Goal: Task Accomplishment & Management: Complete application form

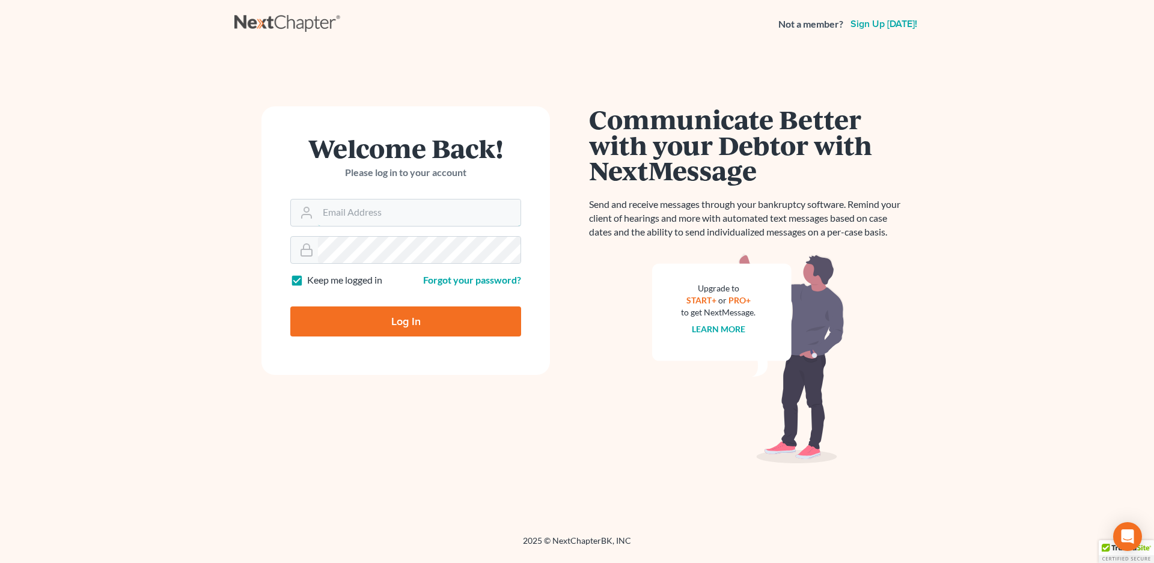
type input "[EMAIL_ADDRESS][DOMAIN_NAME]"
click at [362, 317] on input "Log In" at bounding box center [405, 322] width 231 height 30
type input "Thinking..."
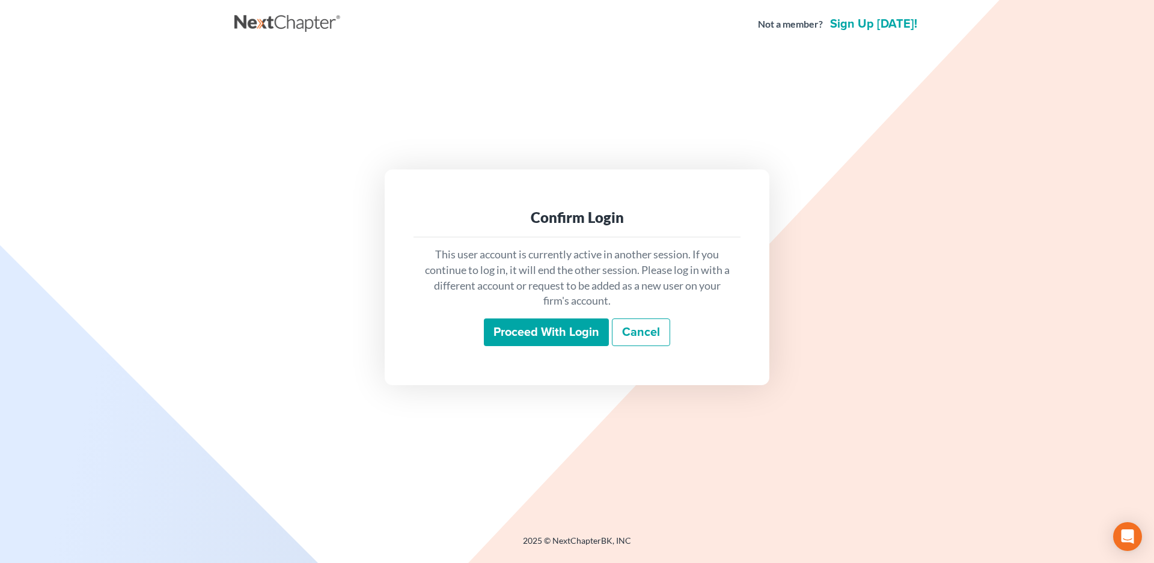
click at [519, 331] on input "Proceed with login" at bounding box center [546, 333] width 125 height 28
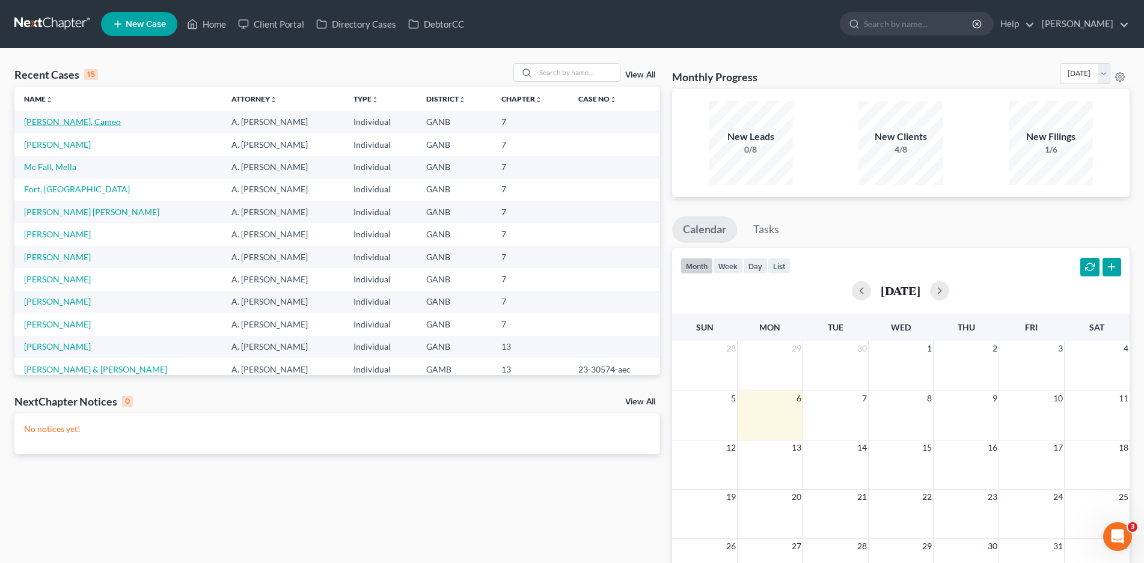
click at [65, 121] on link "[PERSON_NAME], Cameo" at bounding box center [72, 122] width 97 height 10
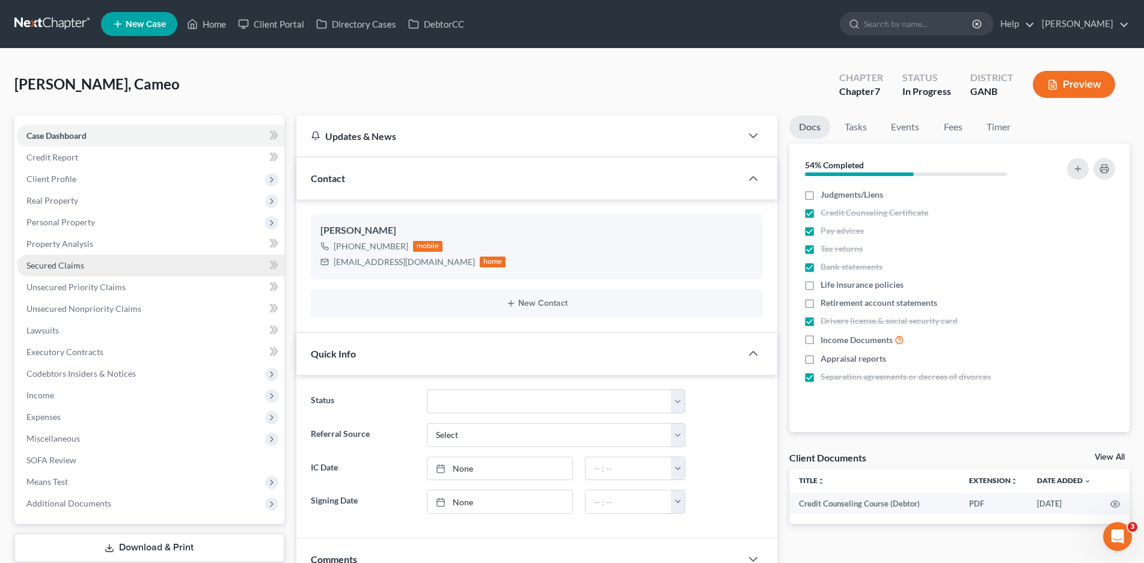
click at [61, 268] on span "Secured Claims" at bounding box center [55, 265] width 58 height 10
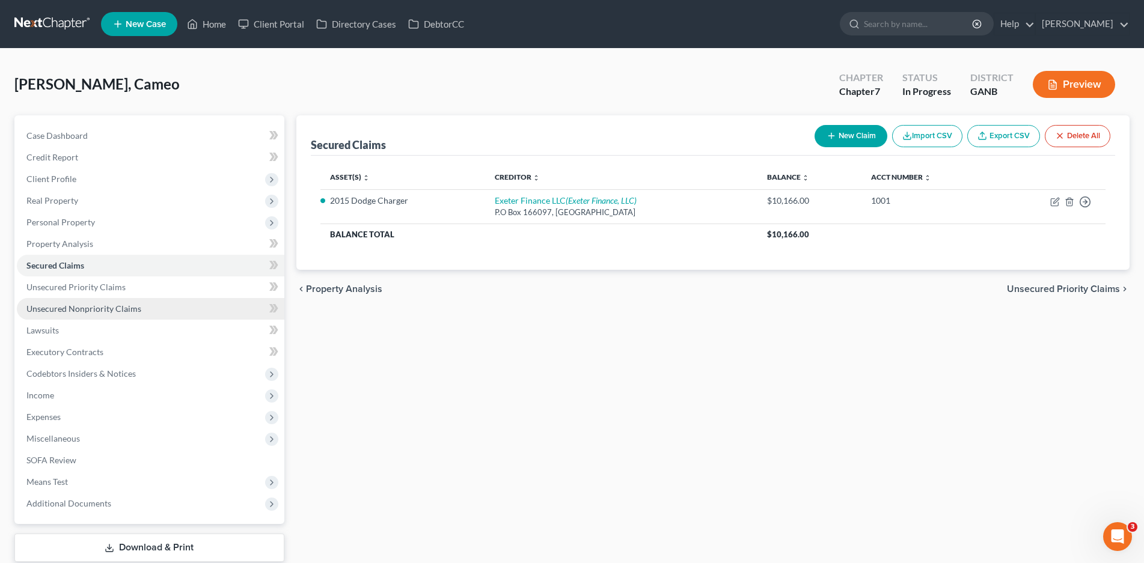
click at [91, 308] on span "Unsecured Nonpriority Claims" at bounding box center [83, 309] width 115 height 10
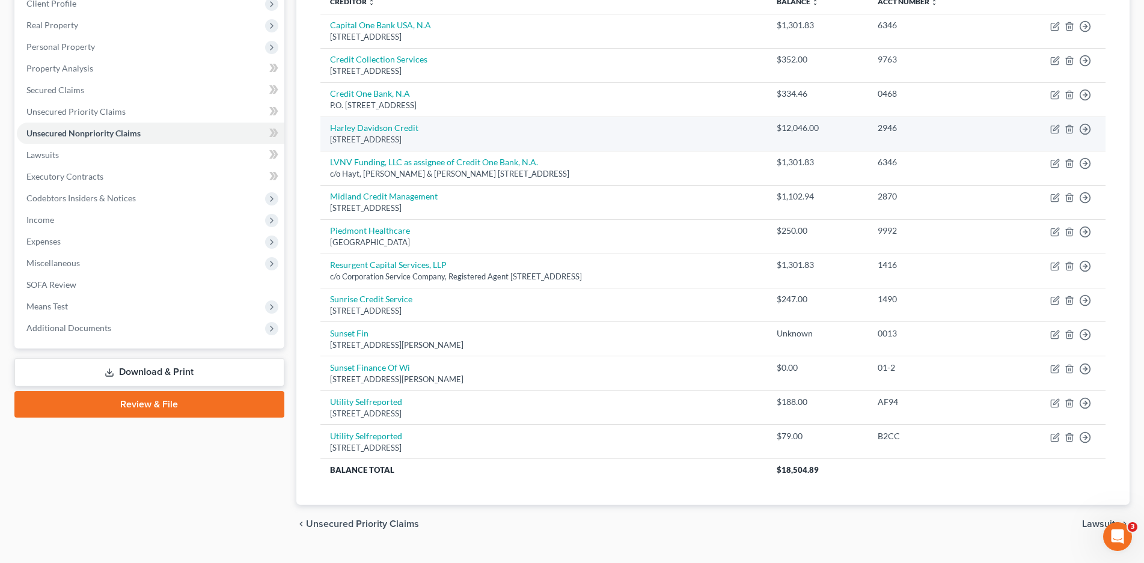
scroll to position [180, 0]
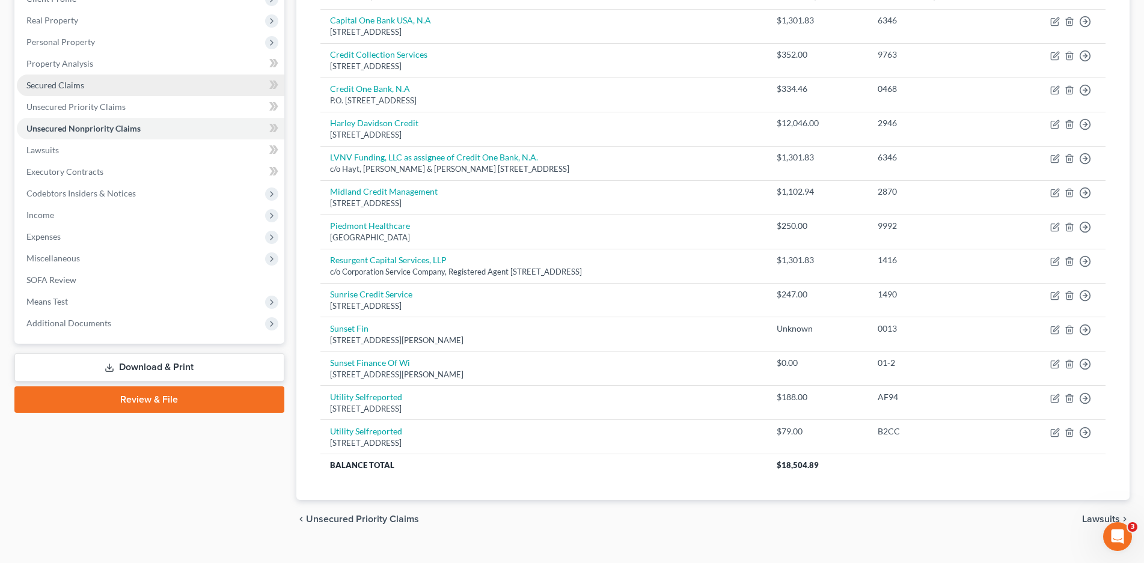
click at [58, 84] on span "Secured Claims" at bounding box center [55, 85] width 58 height 10
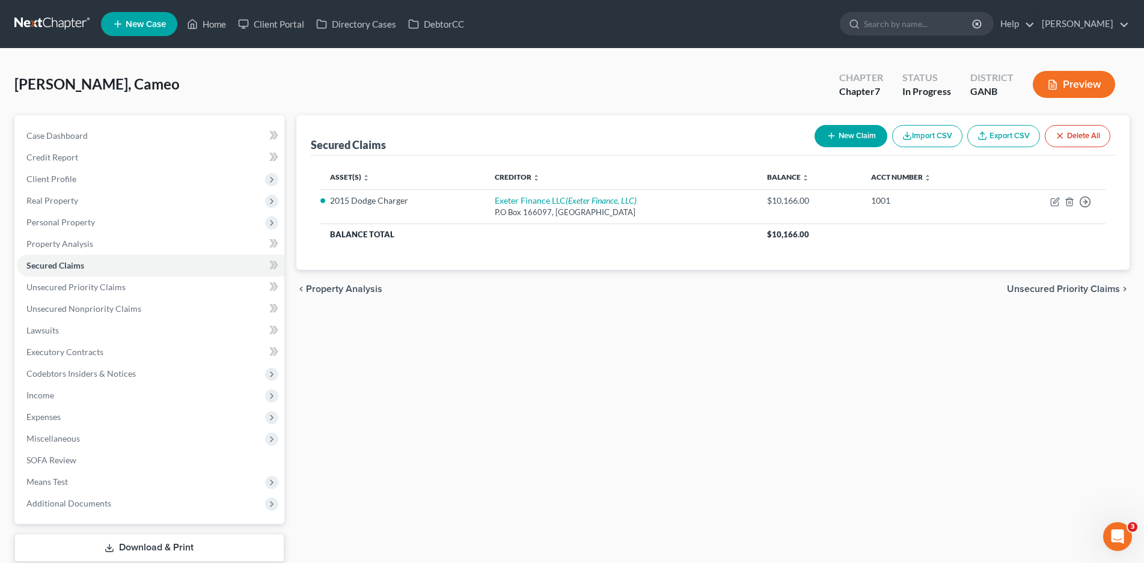
click at [854, 136] on button "New Claim" at bounding box center [851, 136] width 73 height 22
select select "0"
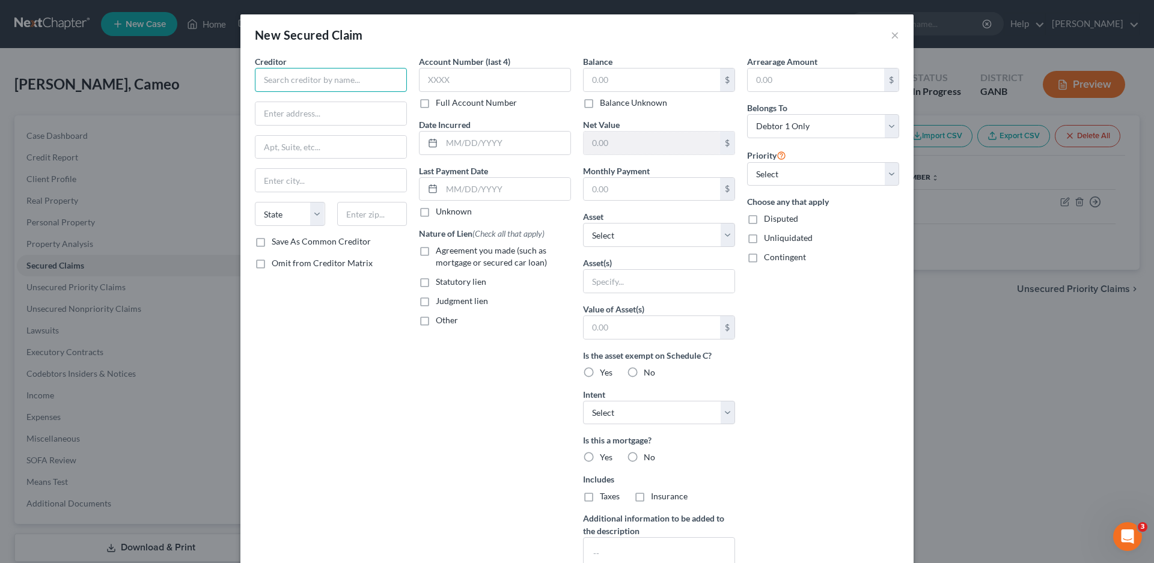
click at [311, 79] on input "text" at bounding box center [331, 80] width 152 height 24
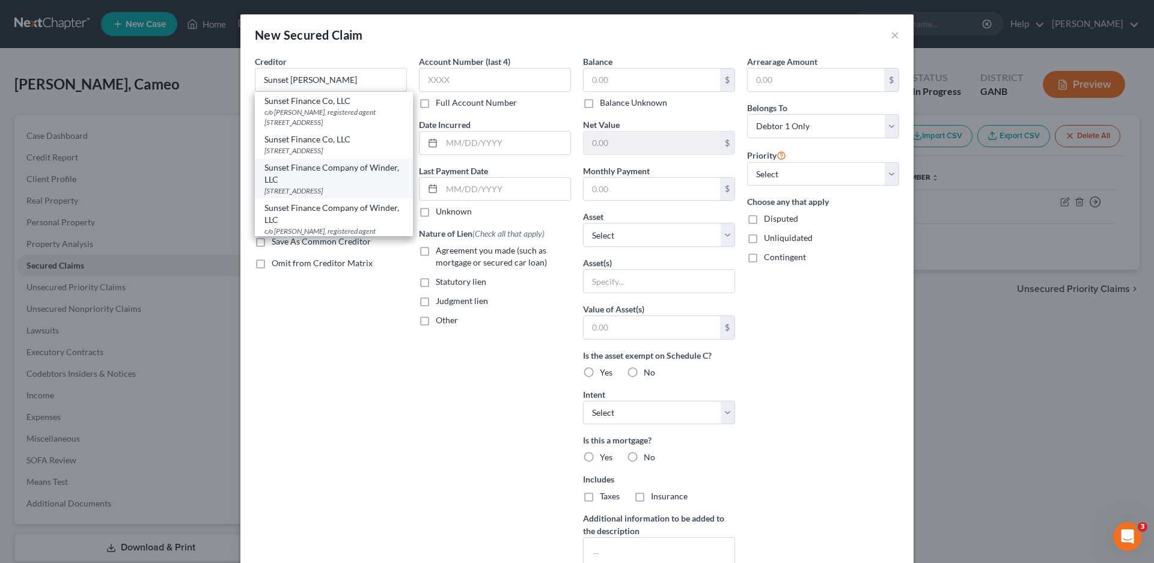
click at [320, 186] on div "Sunset Finance Company of Winder, LLC" at bounding box center [333, 174] width 139 height 24
type input "Sunset Finance Company of Winder, LLC"
type input "[STREET_ADDRESS]"
type input "Seneca"
select select "42"
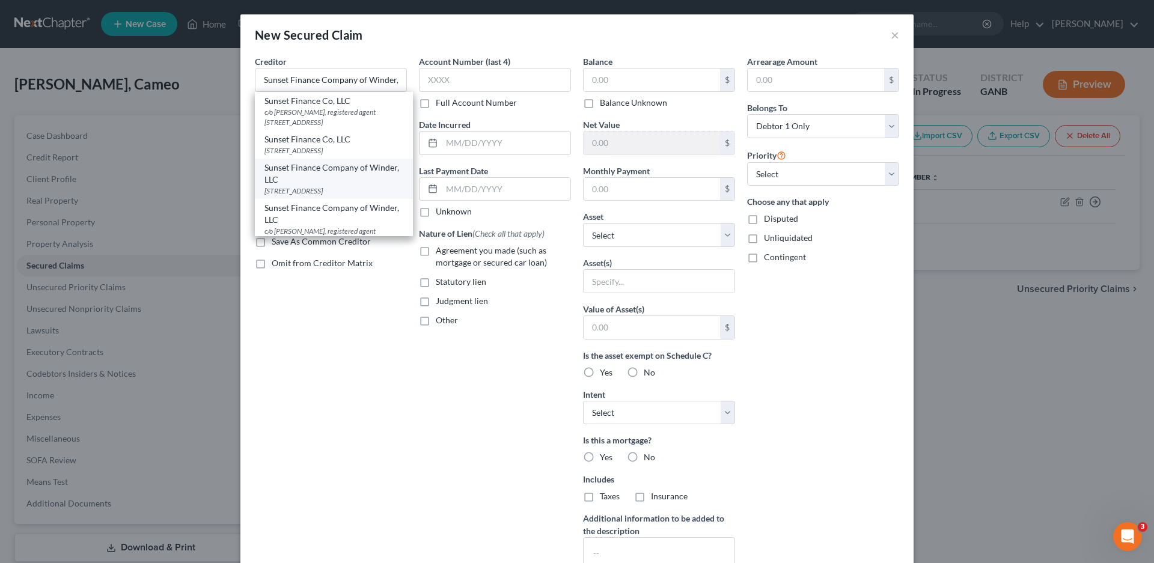
type input "29672"
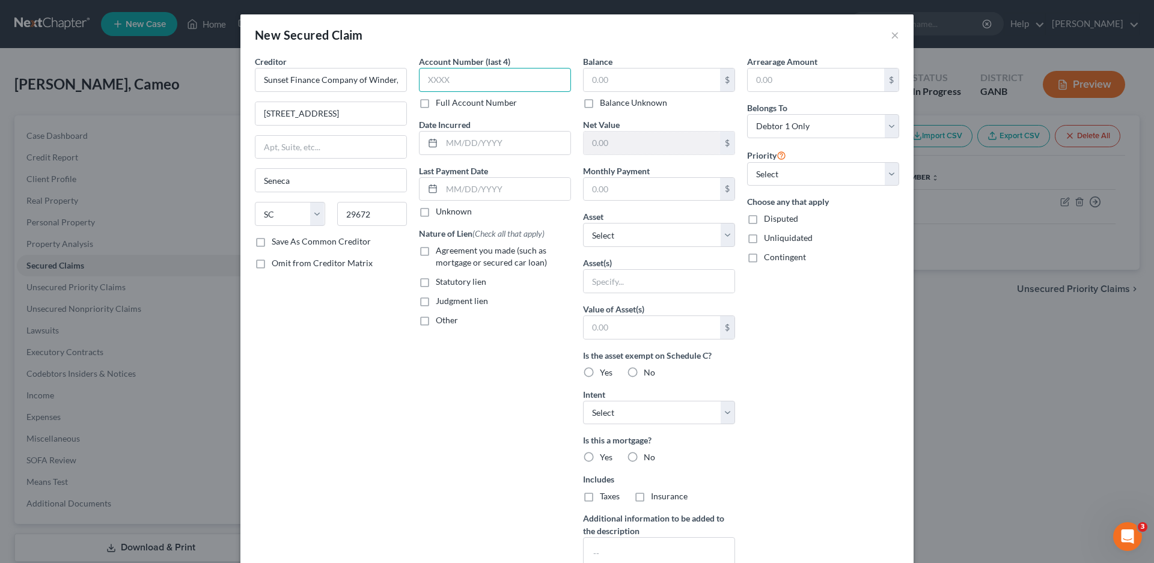
click at [450, 83] on input "text" at bounding box center [495, 80] width 152 height 24
type input "013"
drag, startPoint x: 418, startPoint y: 192, endPoint x: 419, endPoint y: 200, distance: 8.5
drag, startPoint x: 419, startPoint y: 200, endPoint x: 400, endPoint y: 233, distance: 37.4
click at [400, 233] on div "State [US_STATE] AK AR AZ CA CO CT DE DC [GEOGRAPHIC_DATA] [GEOGRAPHIC_DATA] GU…" at bounding box center [331, 219] width 164 height 34
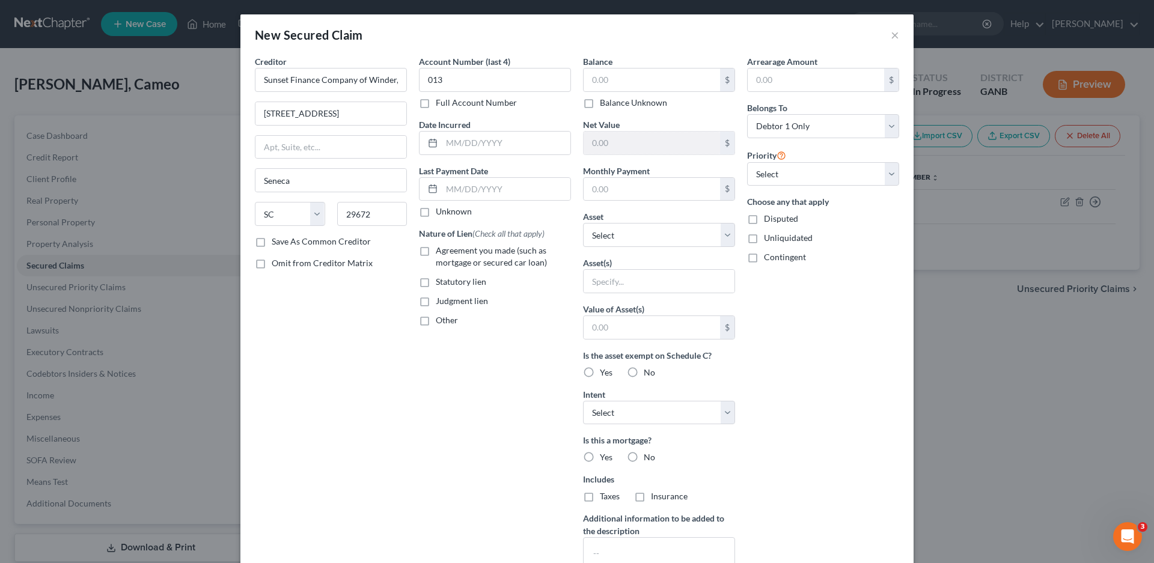
click at [436, 213] on label "Unknown" at bounding box center [454, 212] width 36 height 12
click at [441, 213] on input "Unknown" at bounding box center [445, 210] width 8 height 8
checkbox input "true"
drag, startPoint x: 421, startPoint y: 320, endPoint x: 435, endPoint y: 324, distance: 13.7
click at [436, 321] on label "Other" at bounding box center [447, 320] width 22 height 12
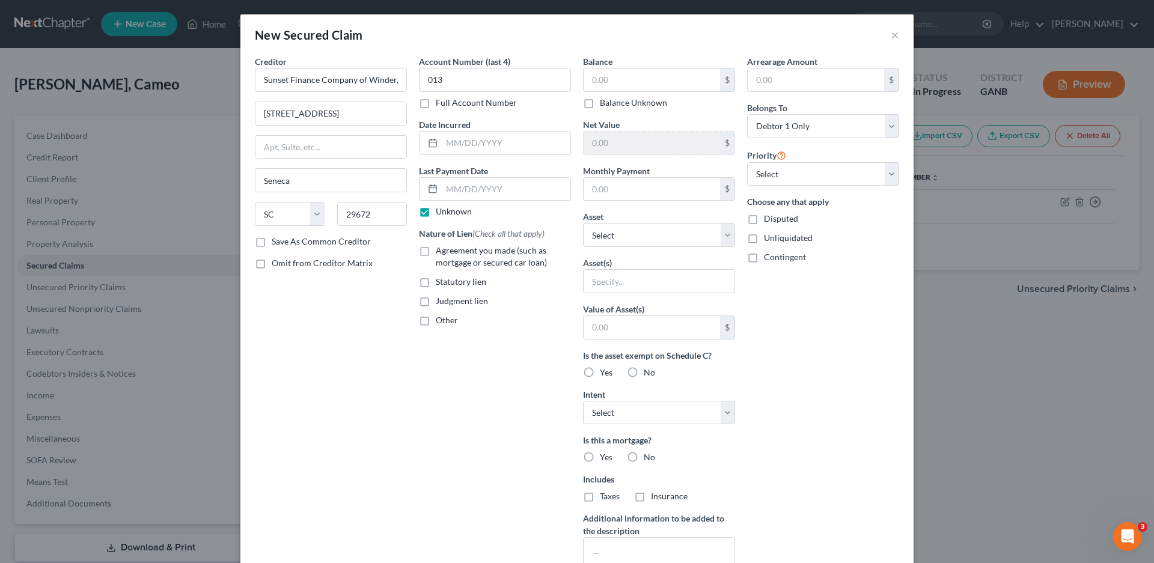
click at [441, 321] on input "Other" at bounding box center [445, 318] width 8 height 8
checkbox input "true"
click at [464, 352] on input "text" at bounding box center [495, 348] width 151 height 23
type input "Non-PMSI"
click at [600, 104] on label "Balance Unknown" at bounding box center [633, 103] width 67 height 12
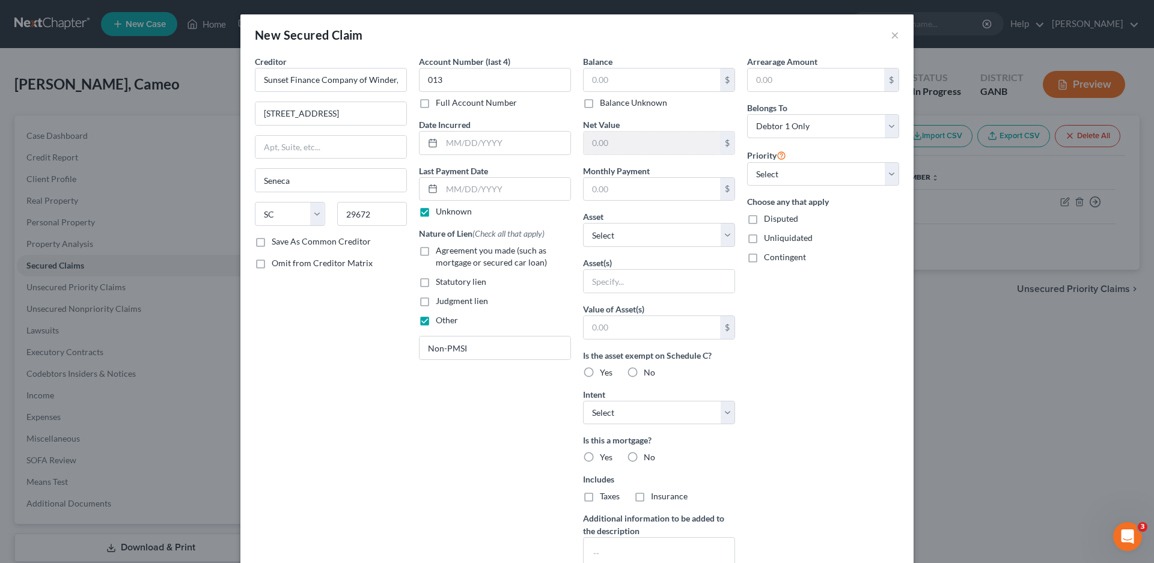
click at [605, 104] on input "Balance Unknown" at bounding box center [609, 101] width 8 height 8
checkbox input "true"
type input "0.00"
click at [602, 229] on select "Select Other Multiple Assets Truist (Checking Account) - $51.64 Chime (Checking…" at bounding box center [659, 235] width 152 height 24
select select "1"
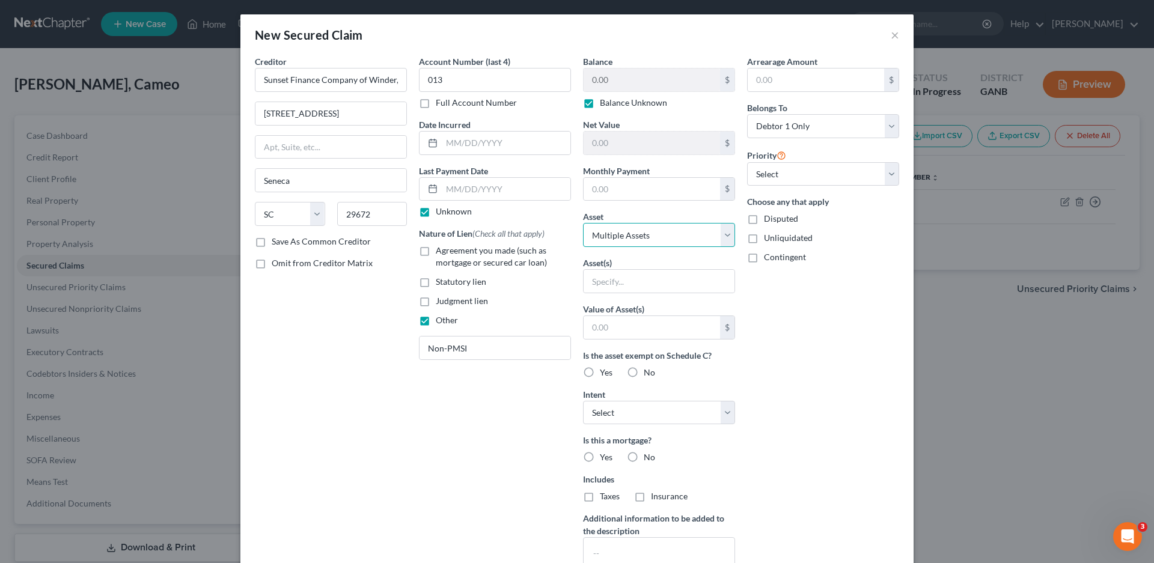
click at [583, 223] on select "Select Other Multiple Assets Truist (Checking Account) - $51.64 Chime (Checking…" at bounding box center [659, 235] width 152 height 24
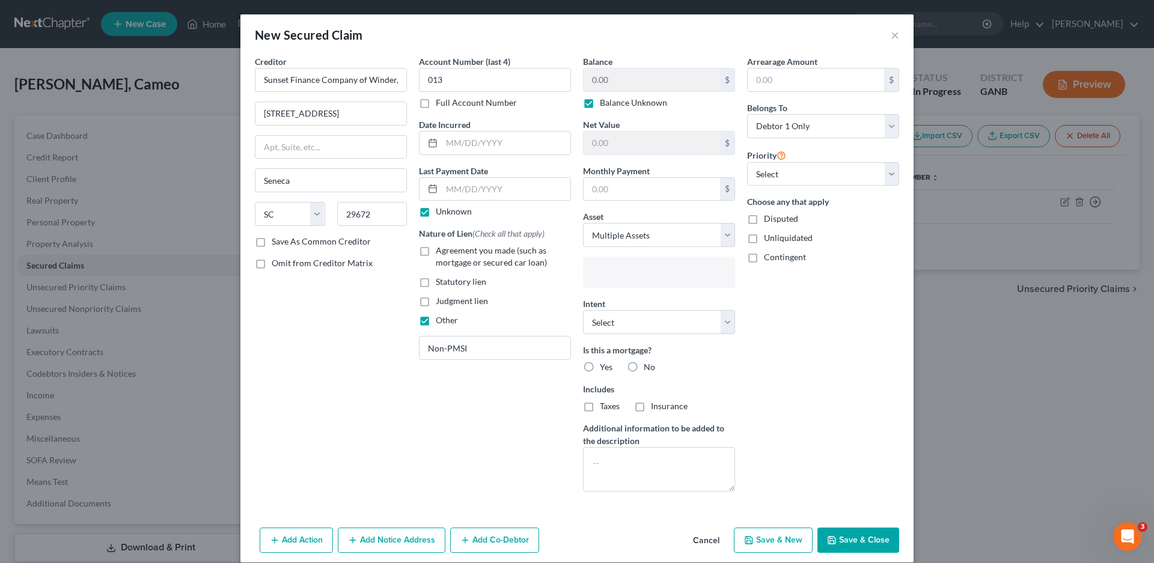
click at [610, 272] on input "text" at bounding box center [657, 273] width 135 height 18
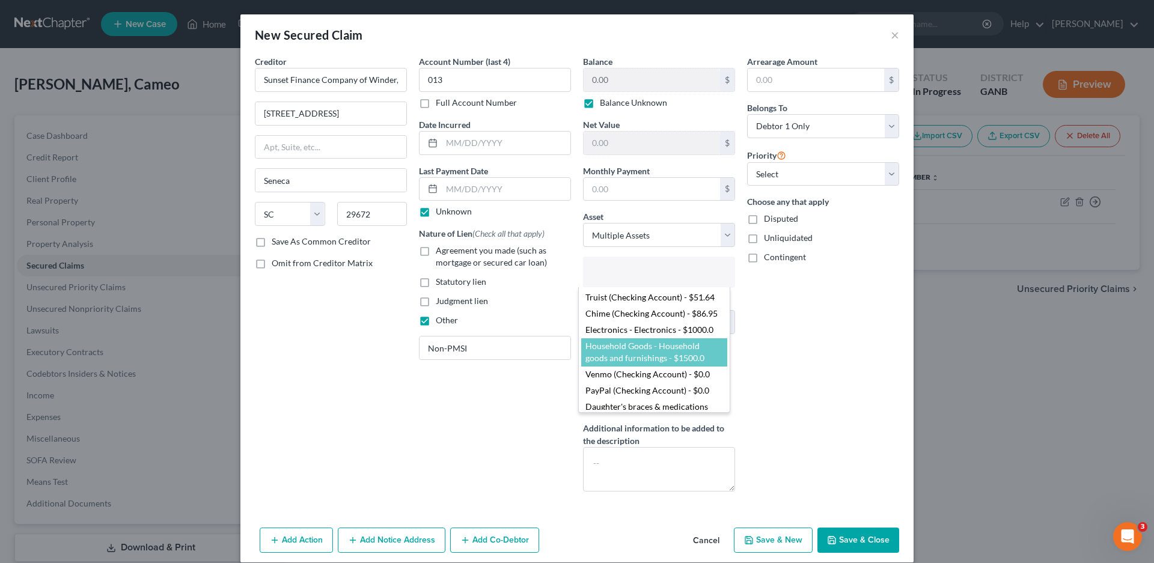
select select "2843370"
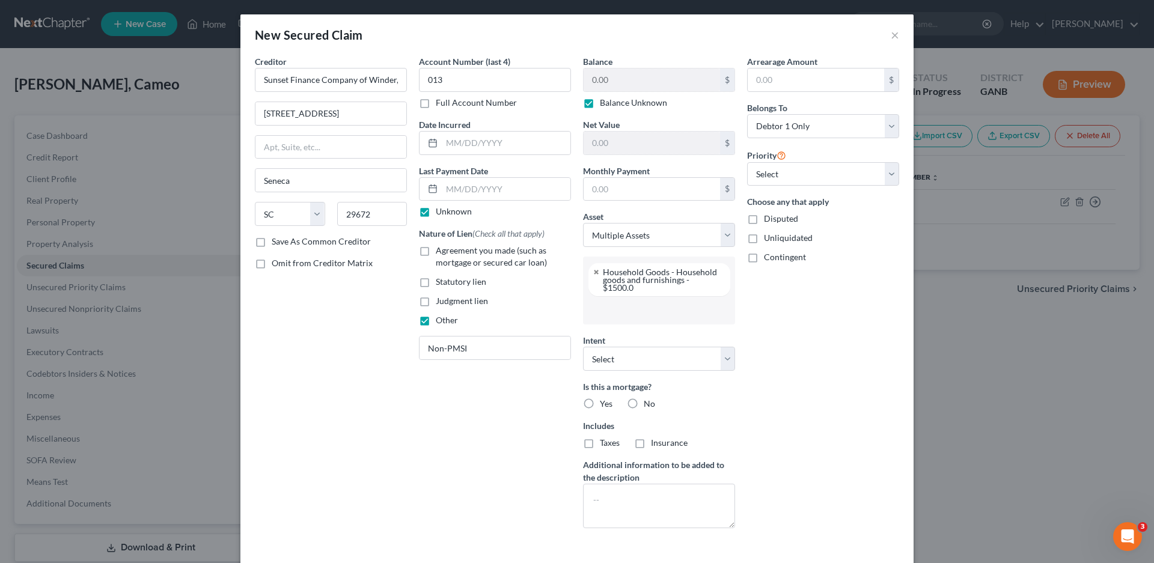
scroll to position [32, 0]
click at [643, 307] on input "text" at bounding box center [657, 310] width 135 height 18
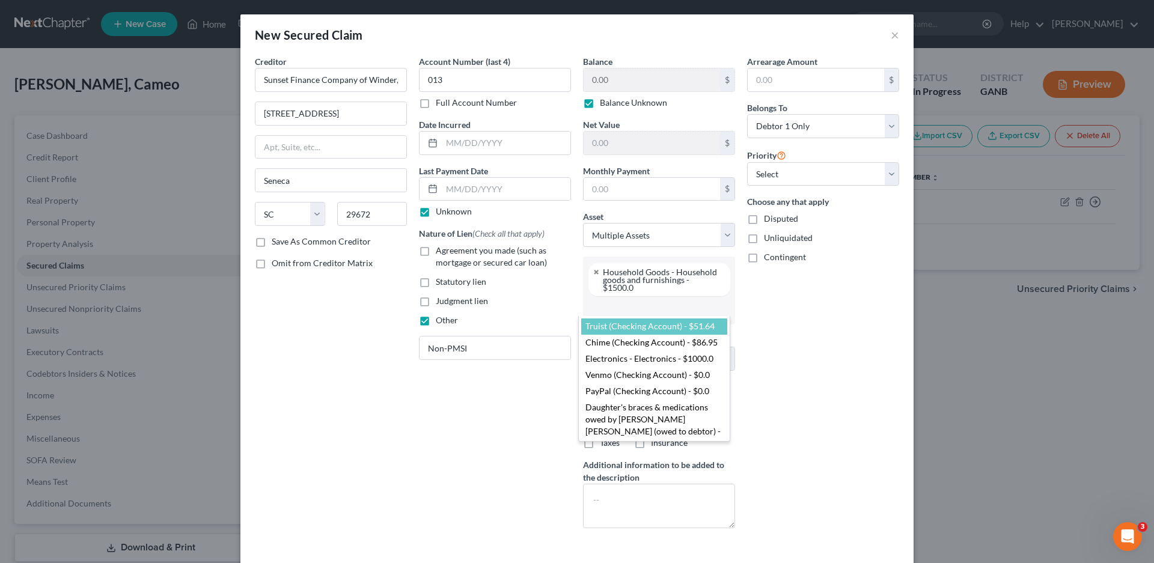
click at [812, 334] on body "Home New Case Client Portal Directory Cases DebtorCC [PERSON_NAME]. [PERSON_NAM…" at bounding box center [577, 319] width 1154 height 639
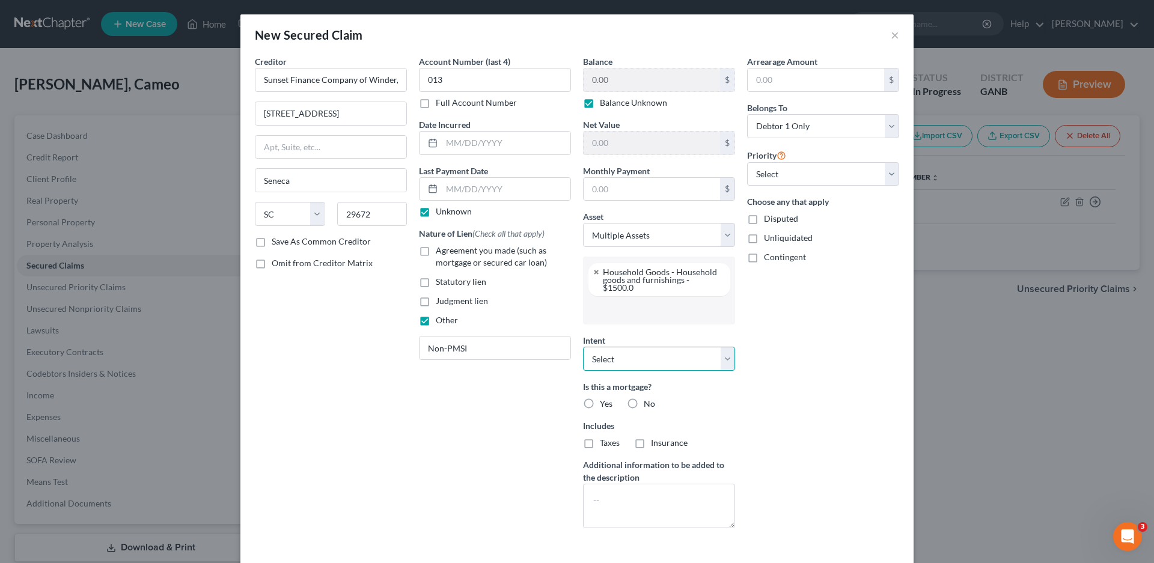
click at [608, 352] on select "Select Surrender Redeem Reaffirm Avoid Other" at bounding box center [659, 359] width 152 height 24
select select "3"
click at [583, 347] on select "Select Surrender Redeem Reaffirm Avoid Other" at bounding box center [659, 359] width 152 height 24
click at [644, 398] on label "No" at bounding box center [649, 404] width 11 height 12
click at [649, 398] on input "No" at bounding box center [653, 402] width 8 height 8
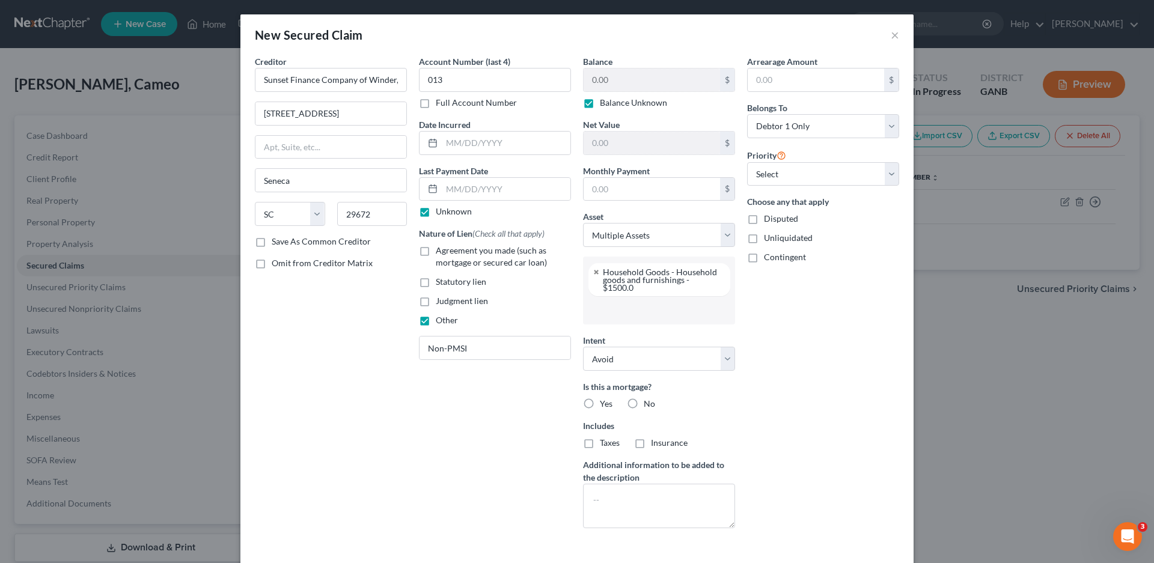
radio input "true"
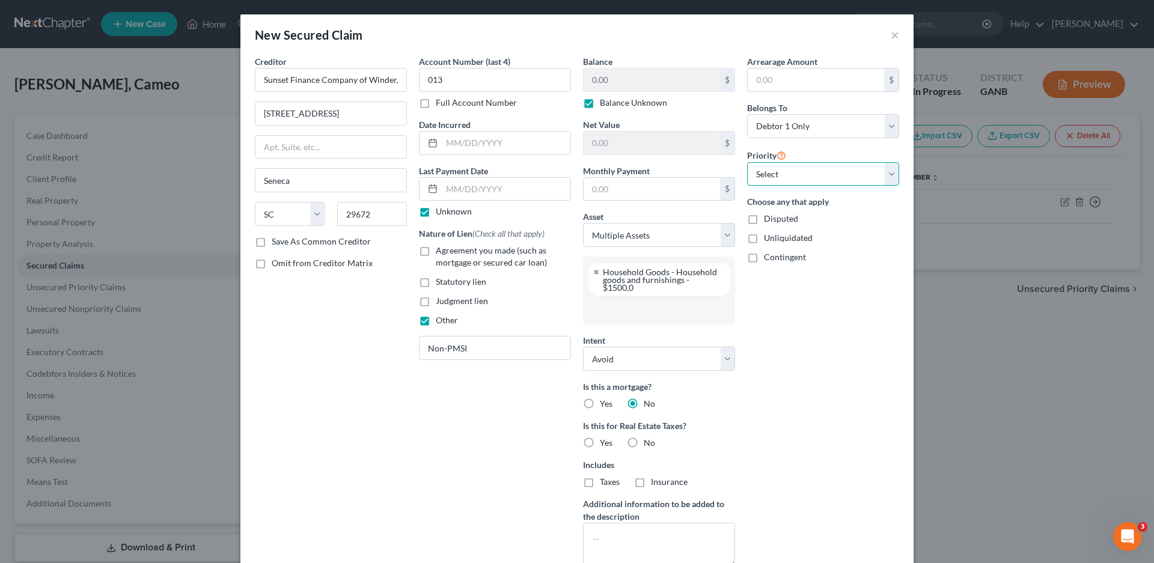
drag, startPoint x: 781, startPoint y: 173, endPoint x: 775, endPoint y: 178, distance: 7.7
click at [780, 173] on select "Select 1st 2nd 3rd 4th 5th 6th 7th 8th 9th 10th 11th 12th 13th 14th 15th 16th 1…" at bounding box center [823, 174] width 152 height 24
select select "0"
click at [747, 162] on select "Select 1st 2nd 3rd 4th 5th 6th 7th 8th 9th 10th 11th 12th 13th 14th 15th 16th 1…" at bounding box center [823, 174] width 152 height 24
click at [644, 441] on label "No" at bounding box center [649, 443] width 11 height 12
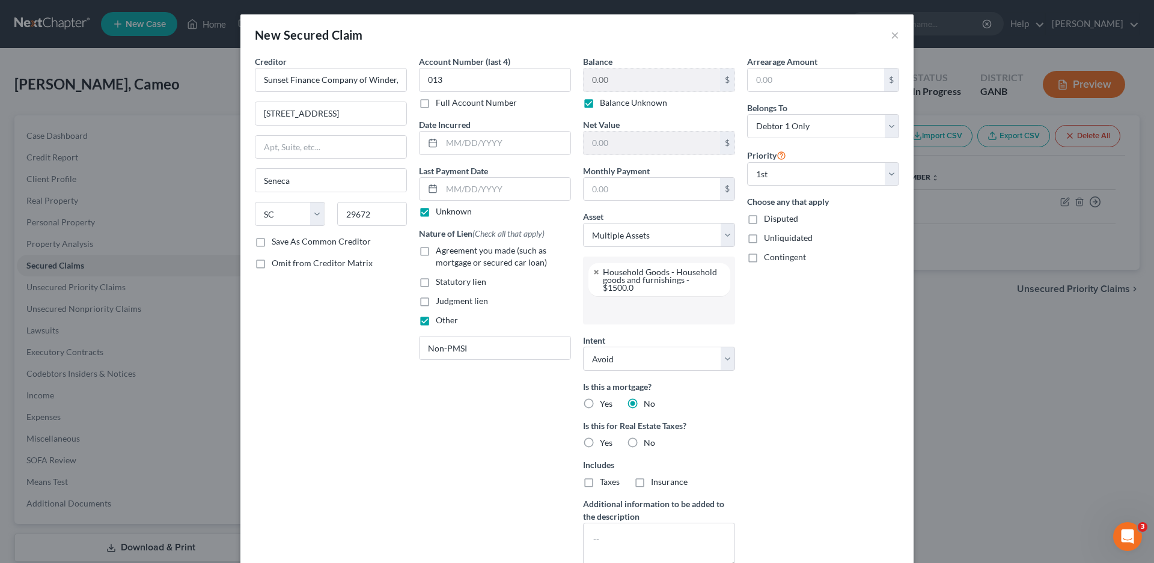
click at [649, 441] on input "No" at bounding box center [653, 441] width 8 height 8
radio input "true"
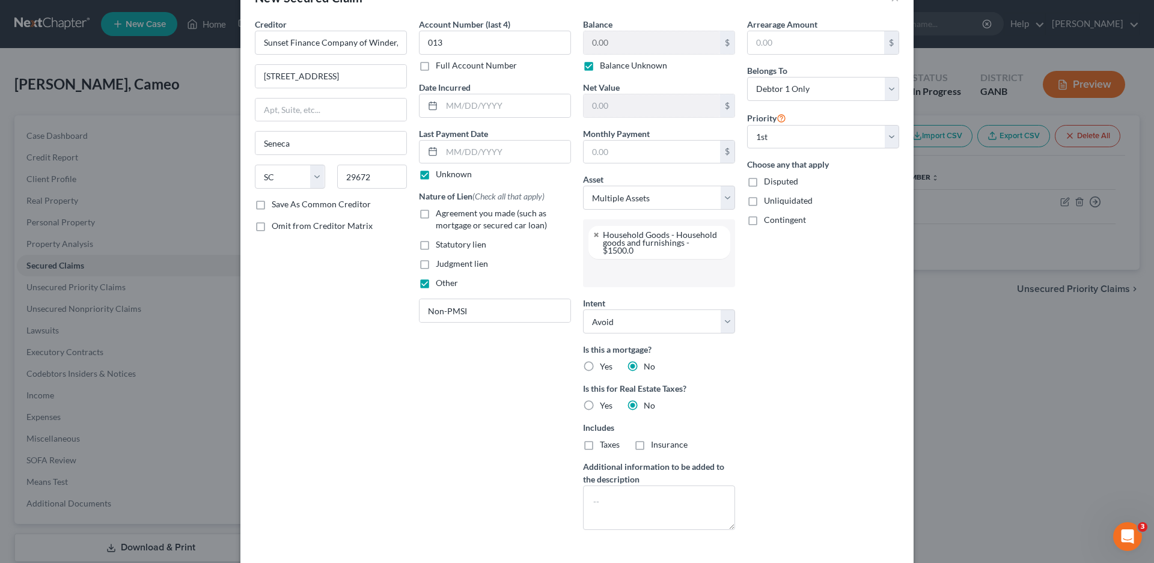
scroll to position [82, 0]
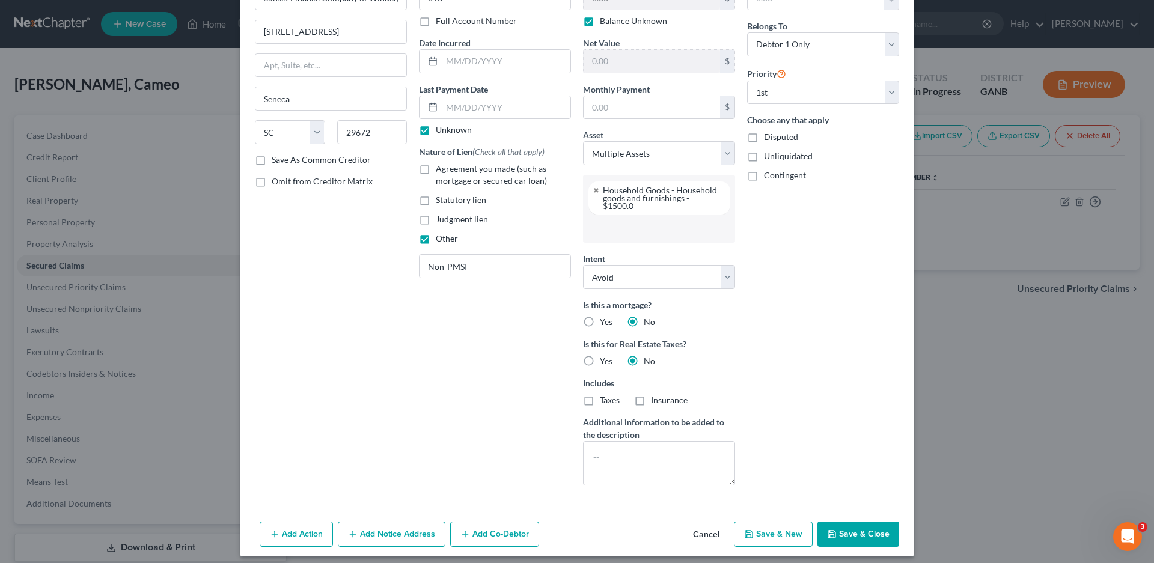
click at [392, 524] on button "Add Notice Address" at bounding box center [392, 534] width 108 height 25
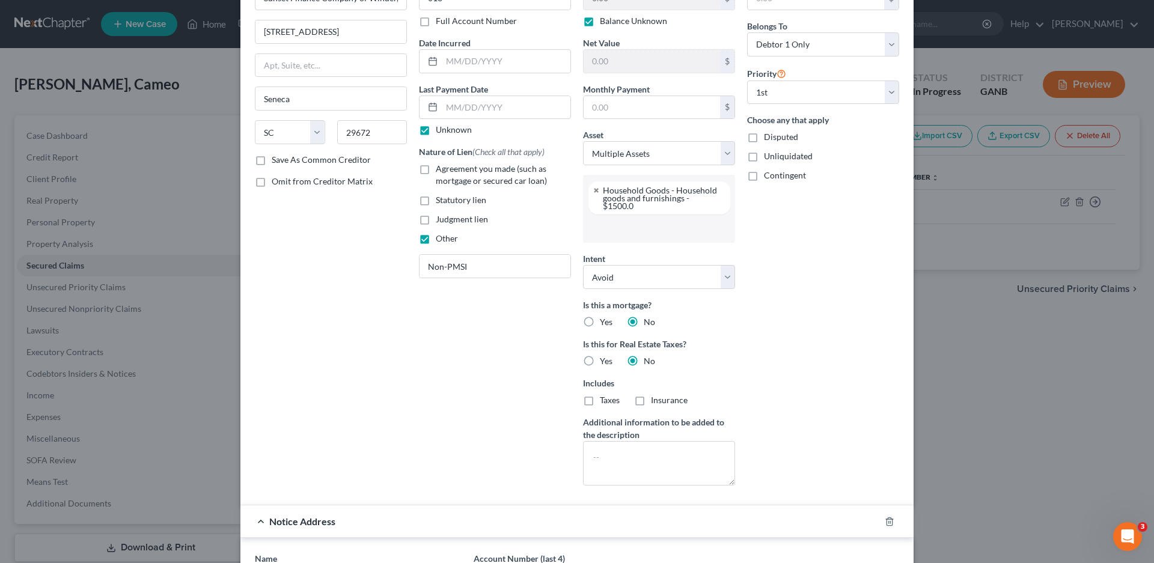
scroll to position [341, 0]
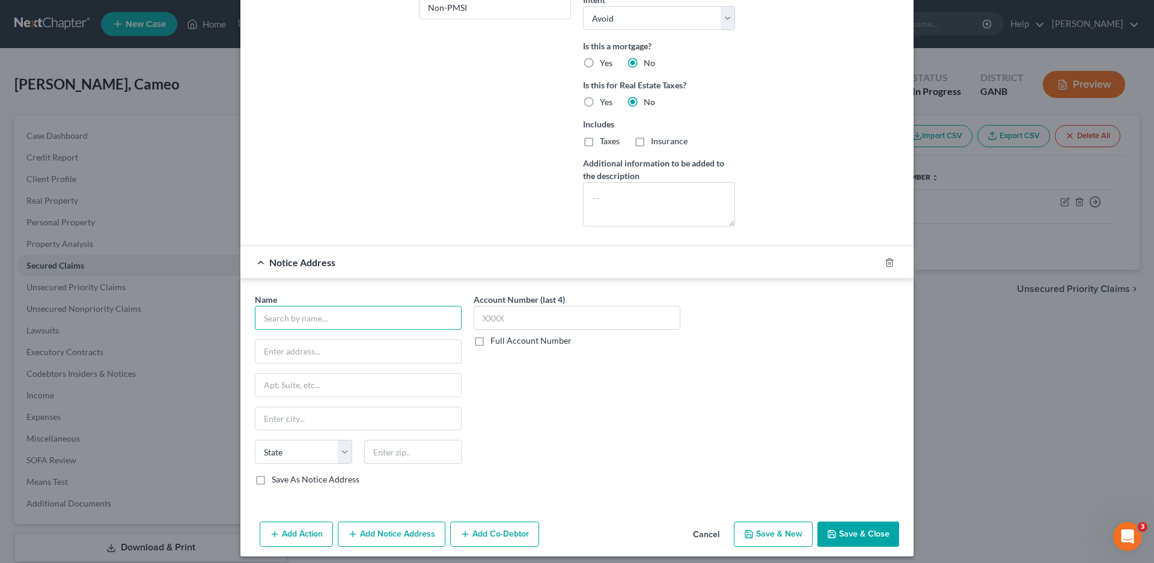
click at [289, 311] on input "text" at bounding box center [358, 318] width 207 height 24
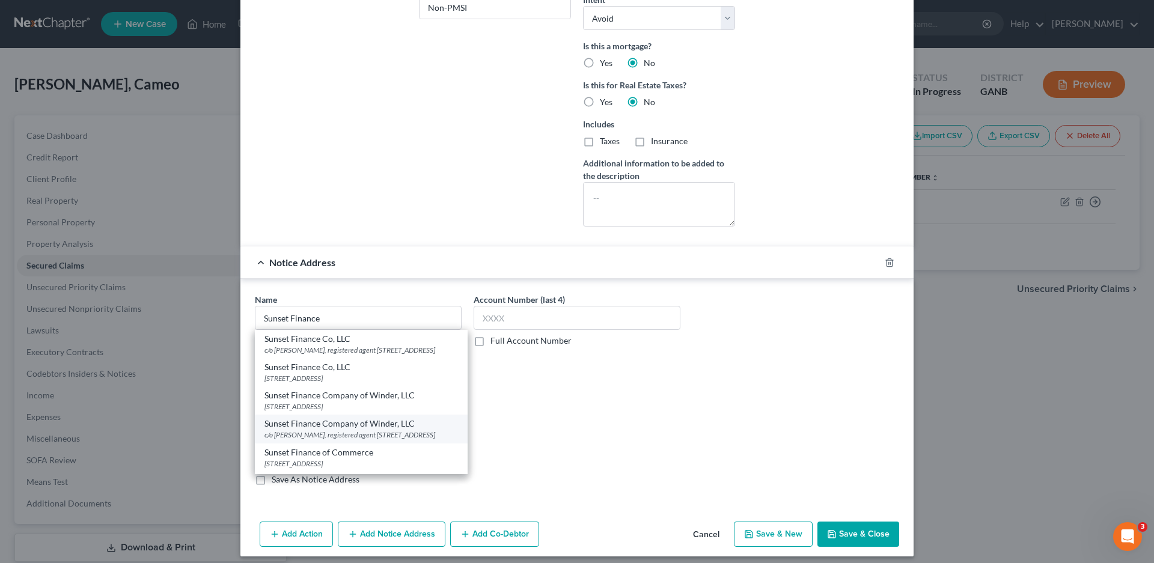
click at [314, 433] on div "c/o [PERSON_NAME], registered agent [STREET_ADDRESS]" at bounding box center [361, 435] width 194 height 10
type input "Sunset Finance Company of Winder, LLC"
type input "c/o [PERSON_NAME], registered agent"
type input "[STREET_ADDRESS]"
type input "[PERSON_NAME]"
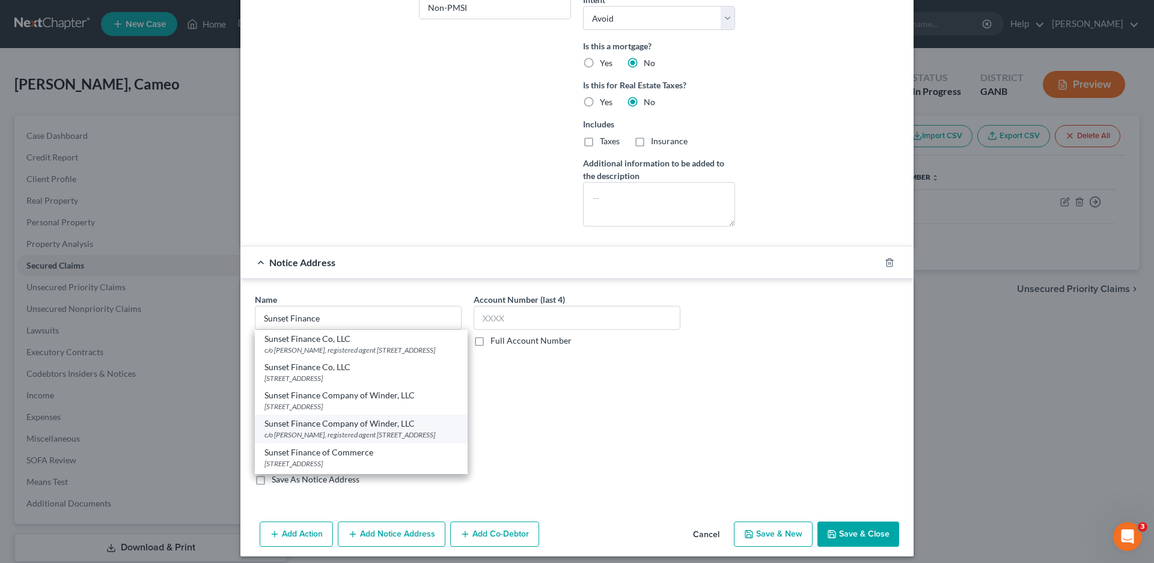
select select "10"
type input "30014"
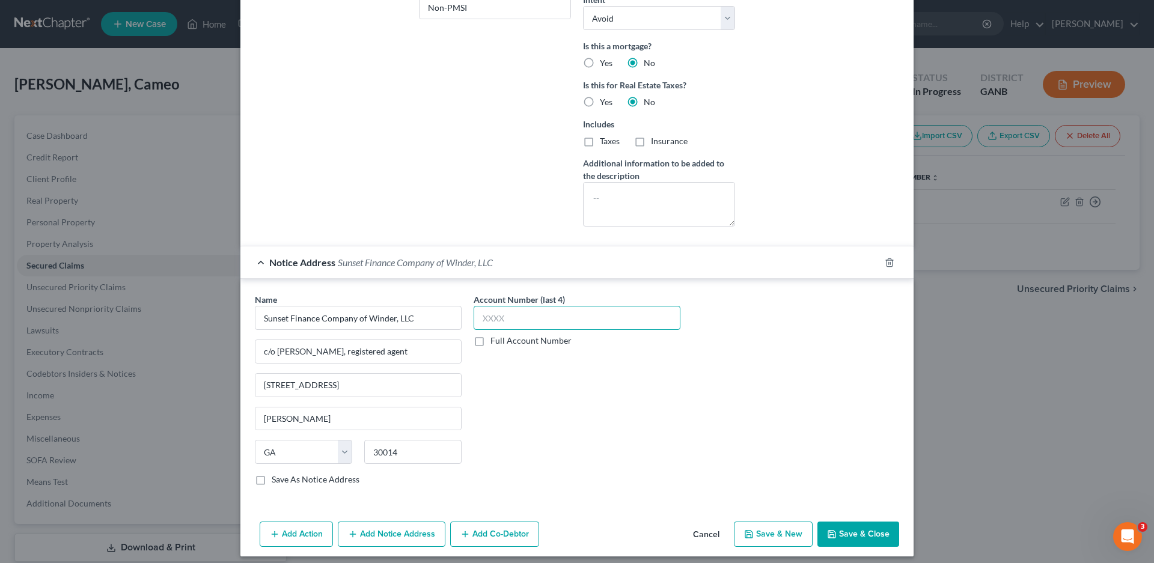
click at [512, 313] on input "text" at bounding box center [577, 318] width 207 height 24
type input "013"
click at [842, 528] on button "Save & Close" at bounding box center [859, 534] width 82 height 25
select select
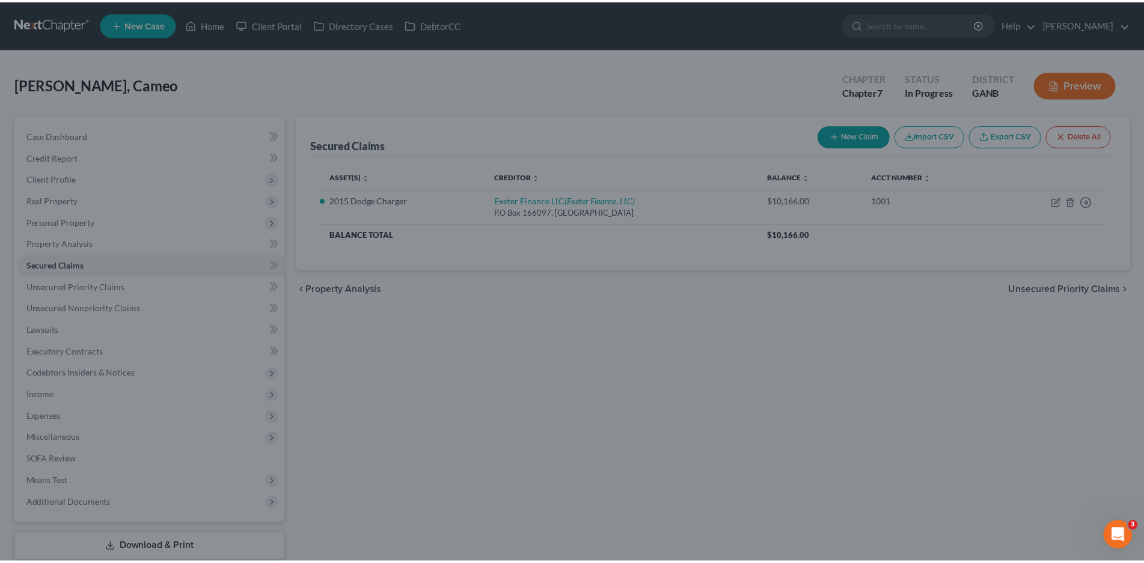
scroll to position [271, 0]
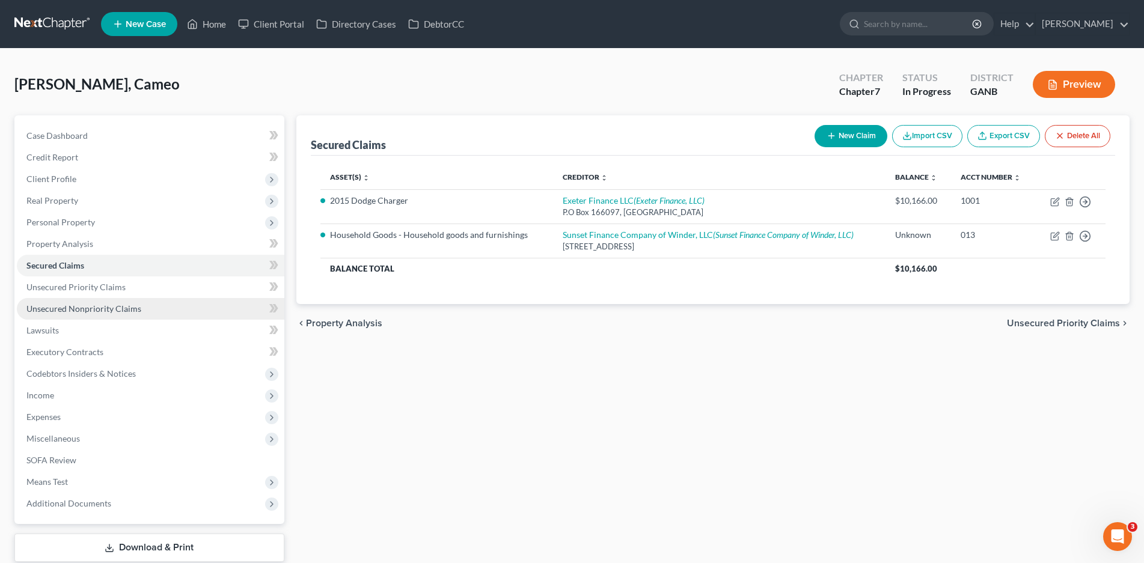
click at [106, 307] on span "Unsecured Nonpriority Claims" at bounding box center [83, 309] width 115 height 10
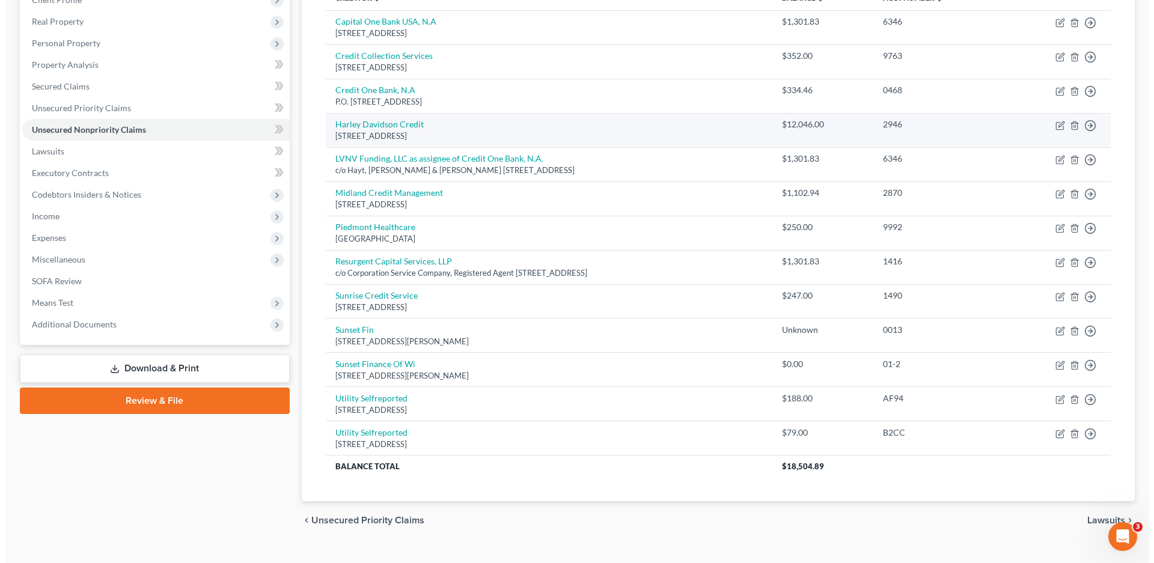
scroll to position [180, 0]
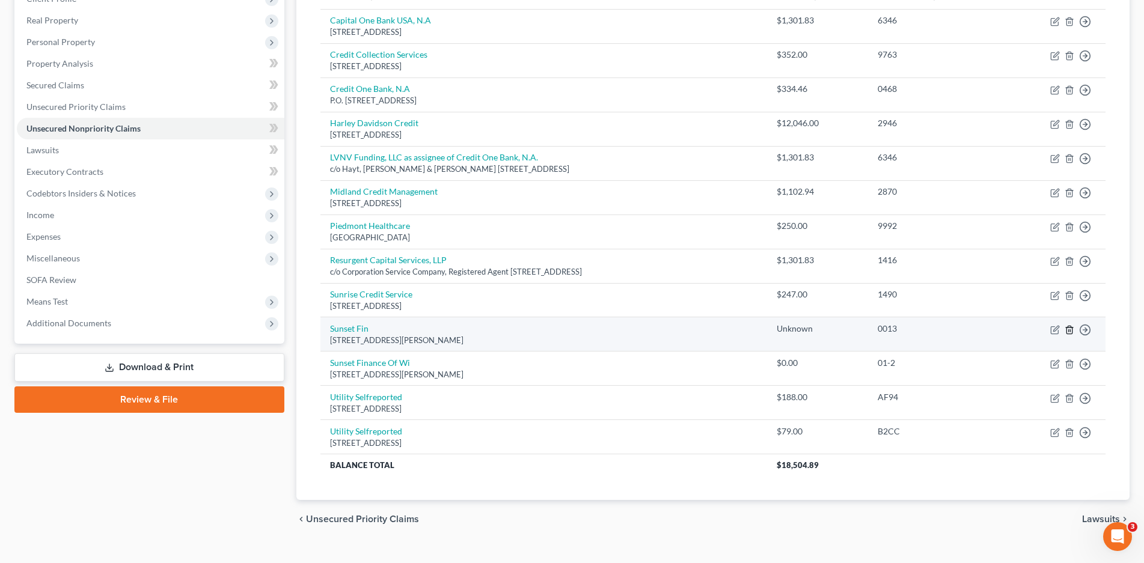
click at [1069, 332] on icon "button" at bounding box center [1070, 330] width 10 height 10
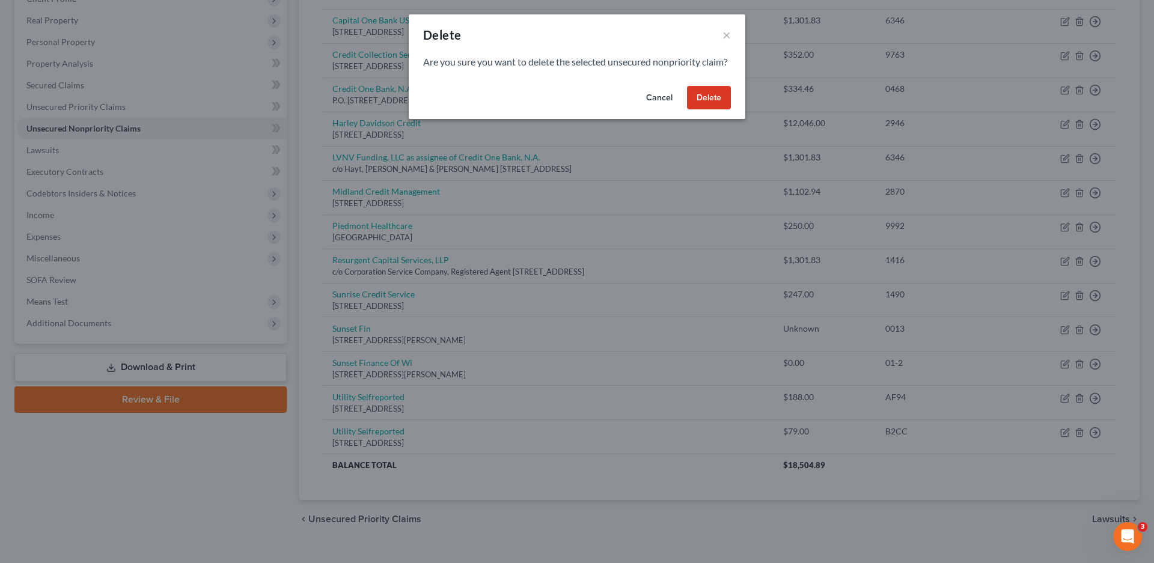
click at [709, 110] on button "Delete" at bounding box center [709, 98] width 44 height 24
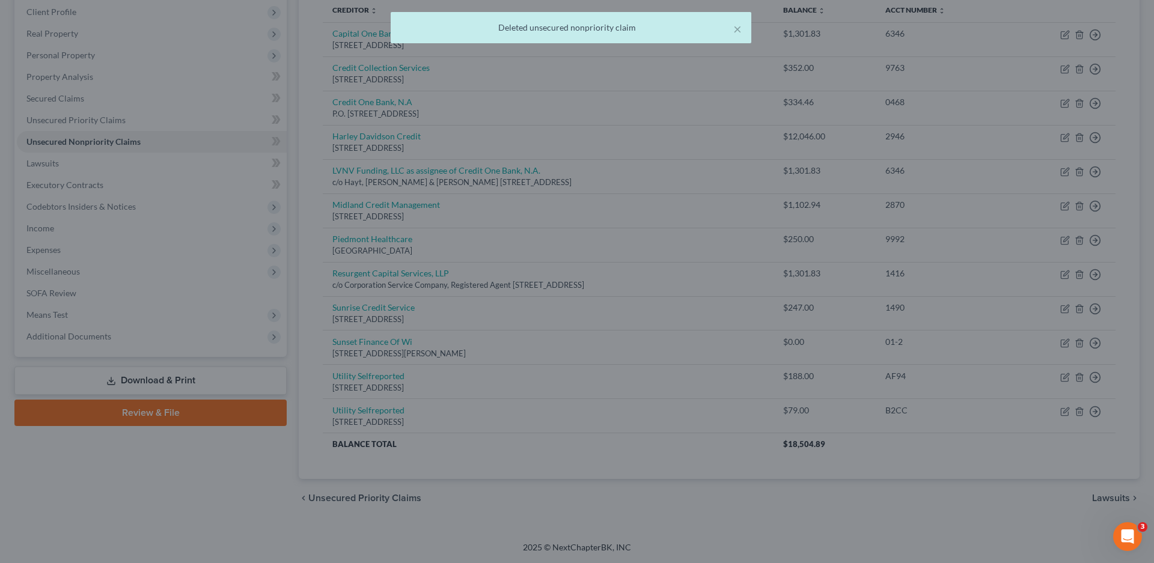
scroll to position [167, 0]
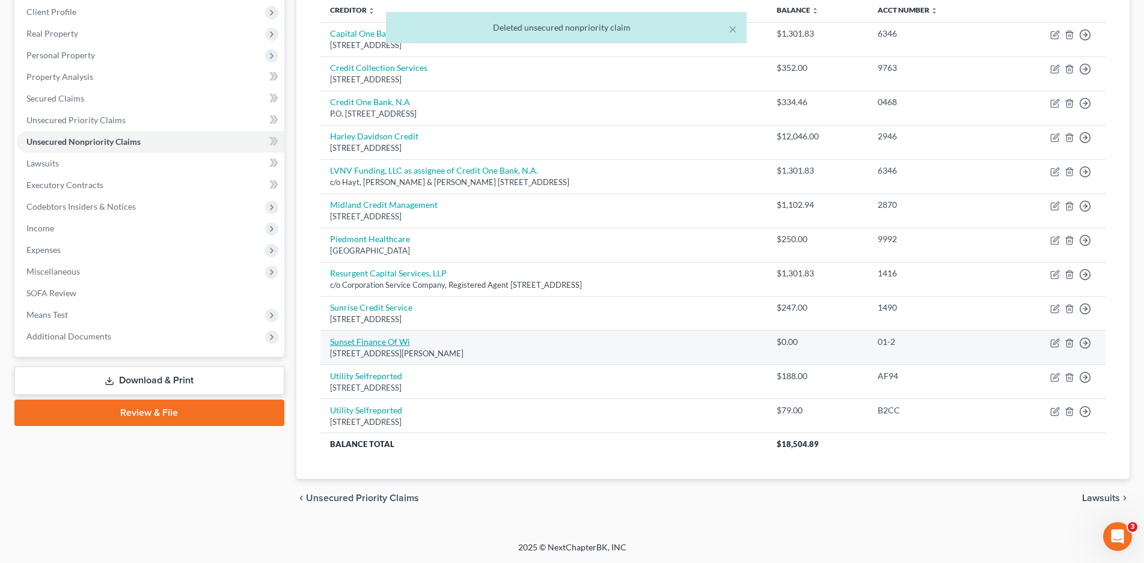
click at [395, 341] on link "Sunset Finance Of Wi" at bounding box center [370, 342] width 80 height 10
select select "42"
select select "0"
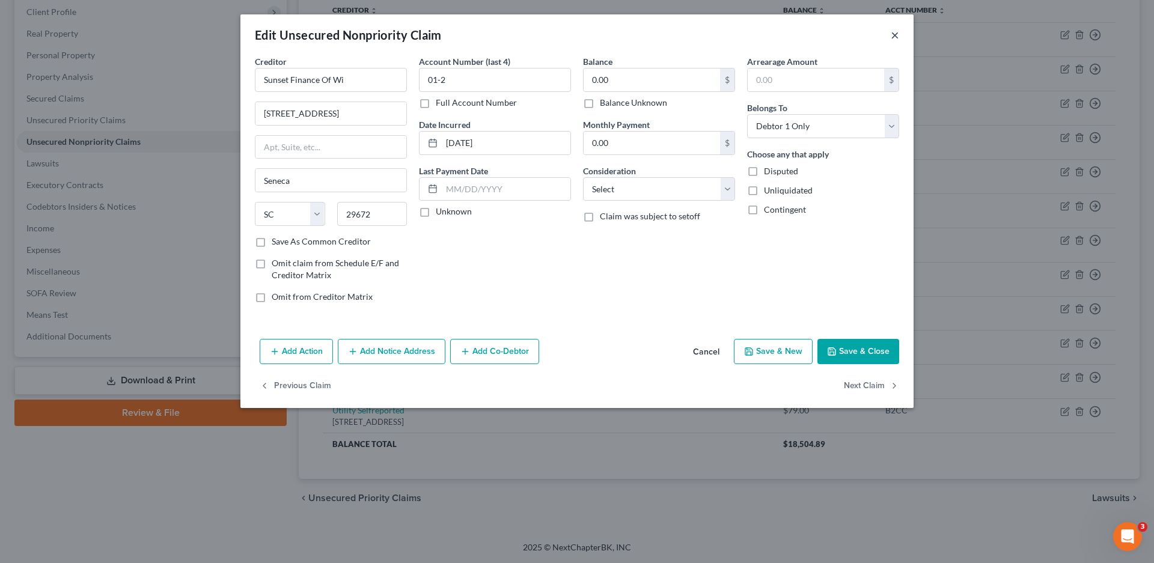
click at [896, 34] on button "×" at bounding box center [895, 35] width 8 height 14
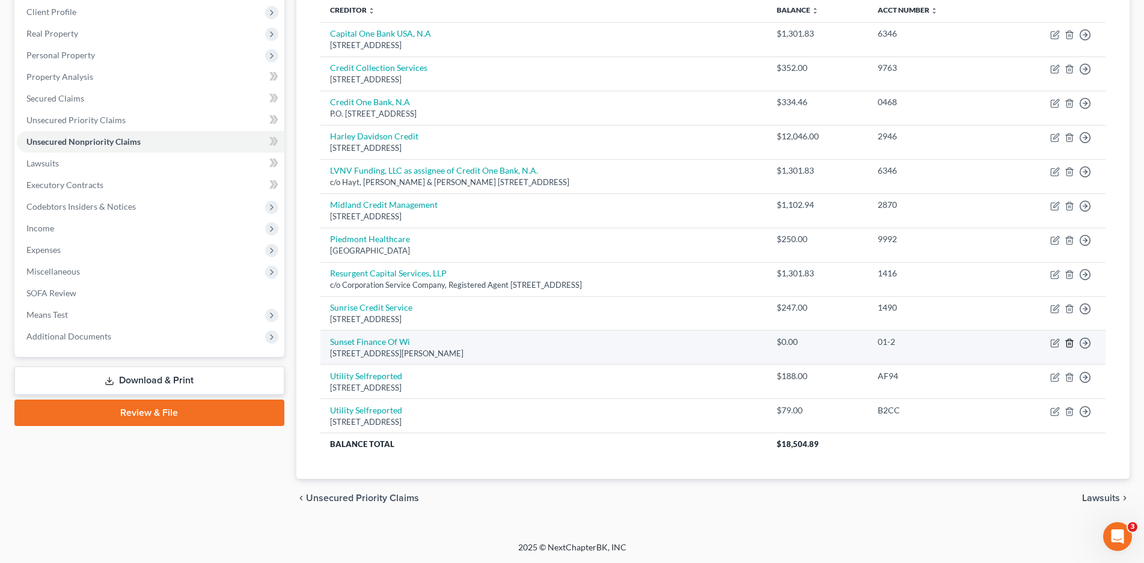
click at [1066, 343] on icon "button" at bounding box center [1070, 343] width 10 height 10
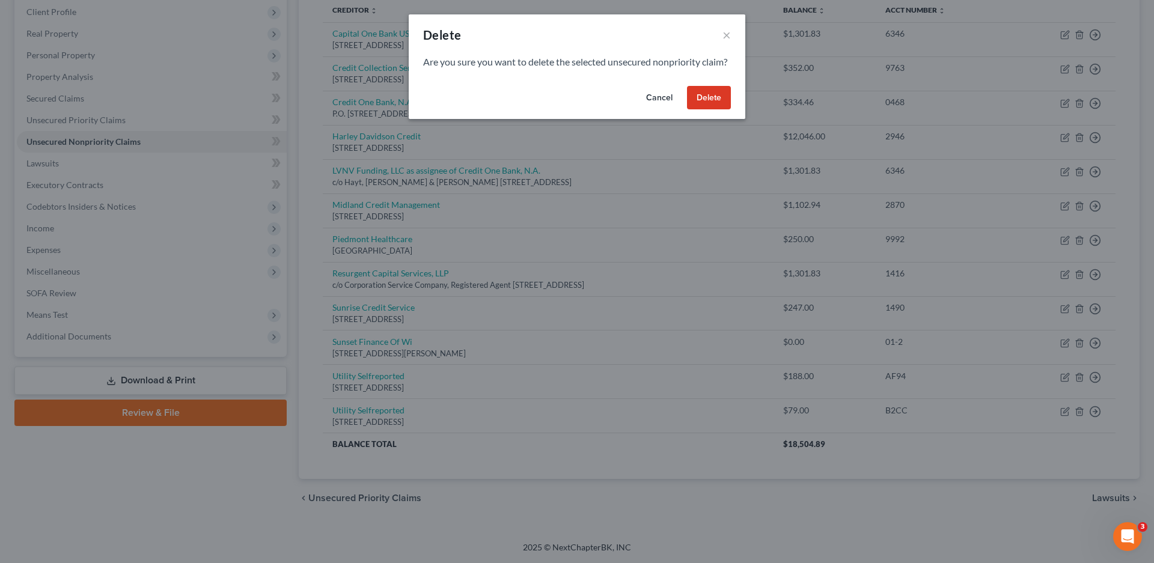
click at [717, 103] on button "Delete" at bounding box center [709, 98] width 44 height 24
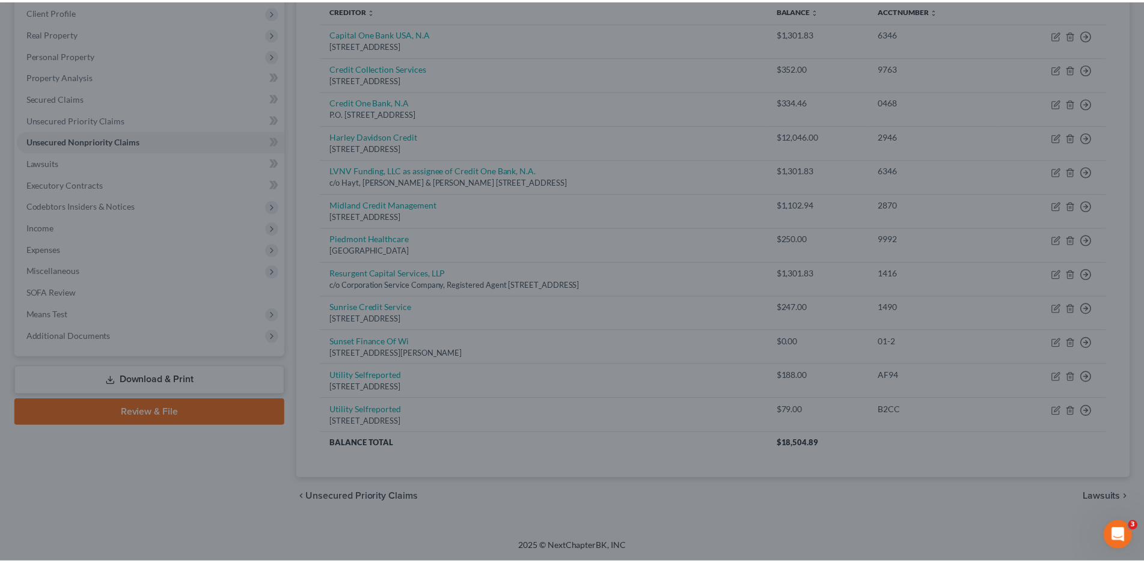
scroll to position [133, 0]
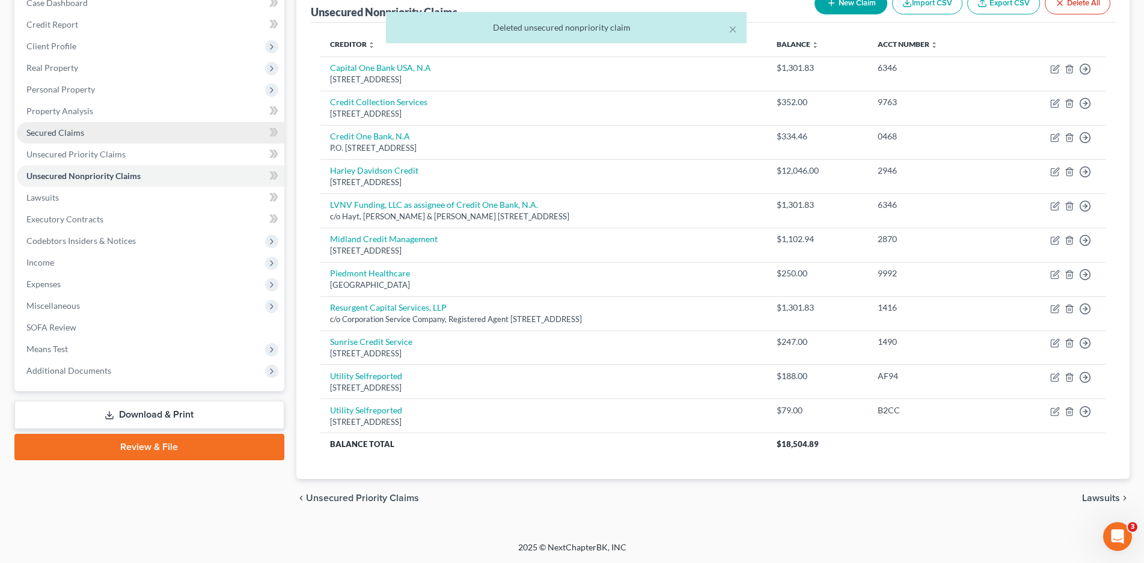
click at [66, 130] on span "Secured Claims" at bounding box center [55, 132] width 58 height 10
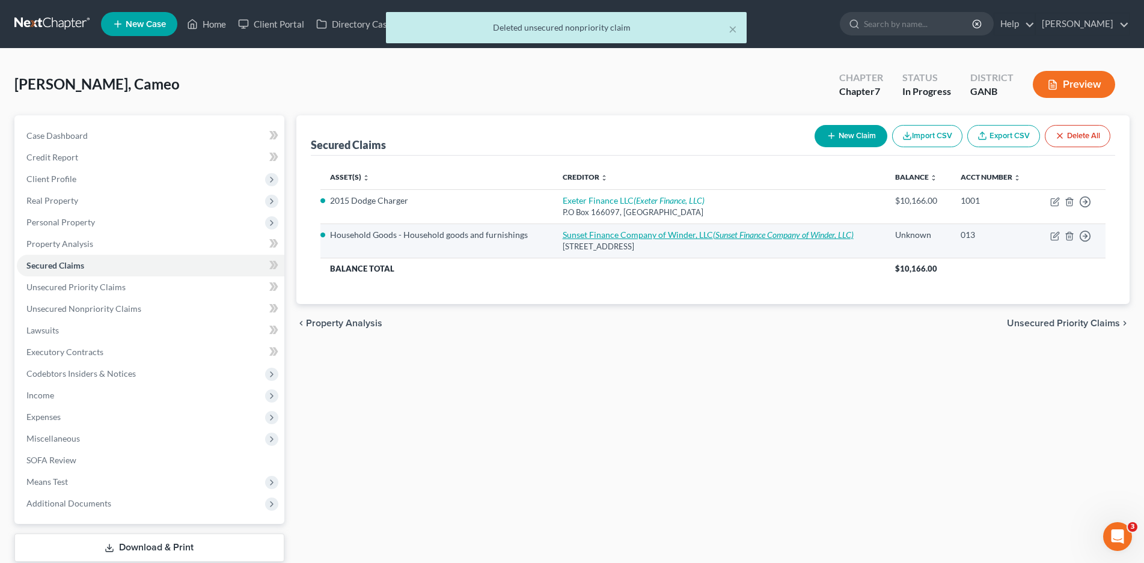
click at [635, 231] on link "Sunset Finance Company of Winder, LLC (Sunset Finance Company of Winder, LLC)" at bounding box center [708, 235] width 291 height 10
select select "42"
select select "3"
select select "0"
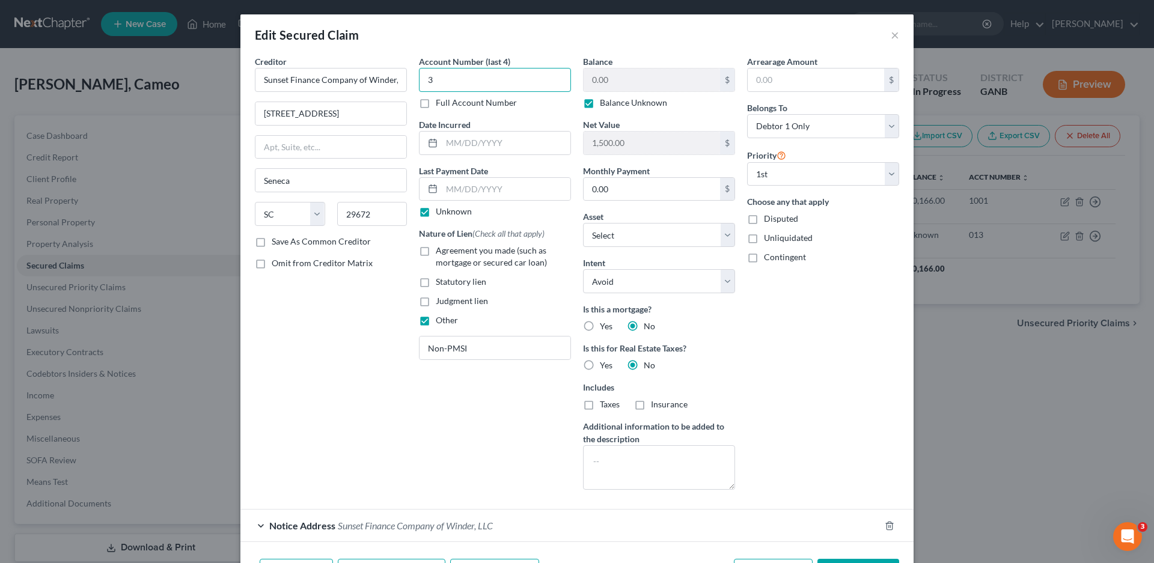
click at [453, 82] on input "3" at bounding box center [495, 80] width 152 height 24
type input "0013"
click at [453, 143] on input "text" at bounding box center [506, 143] width 129 height 23
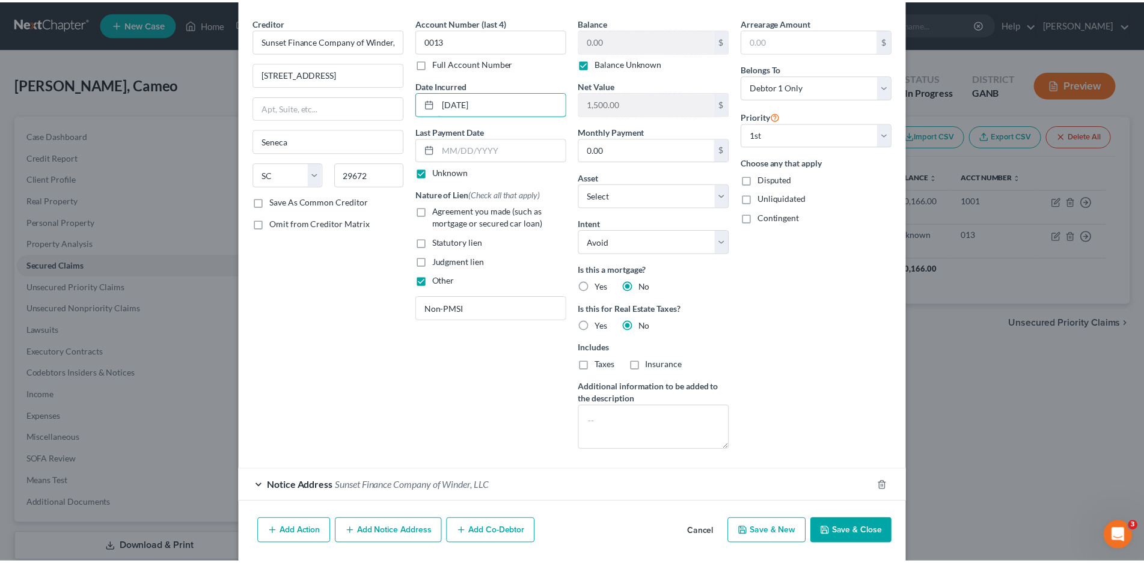
scroll to position [79, 0]
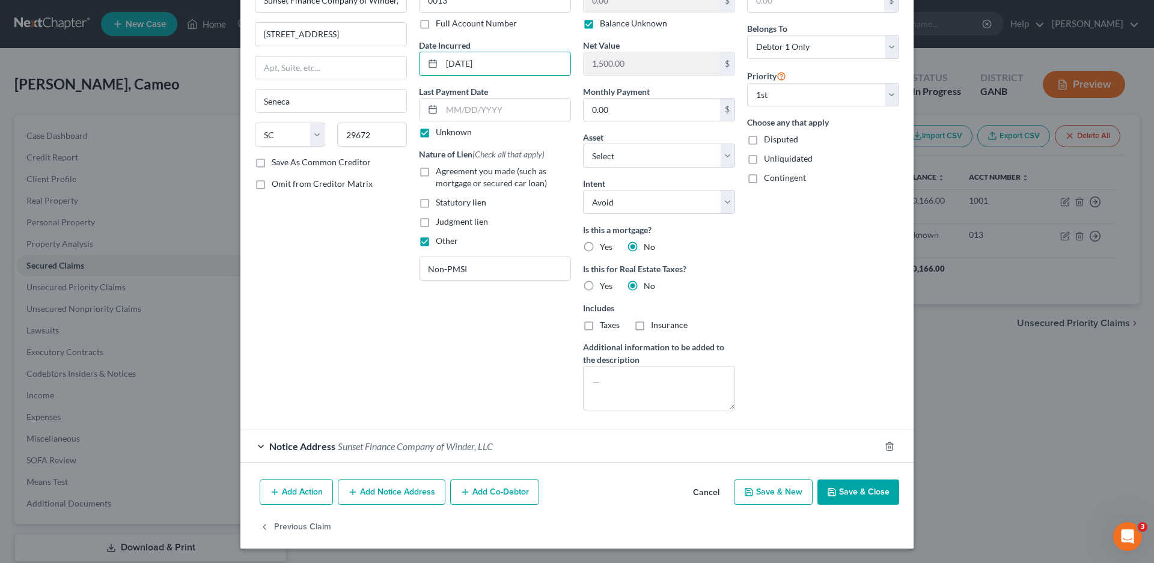
type input "[DATE]"
click at [876, 493] on button "Save & Close" at bounding box center [859, 492] width 82 height 25
